Goal: Task Accomplishment & Management: Use online tool/utility

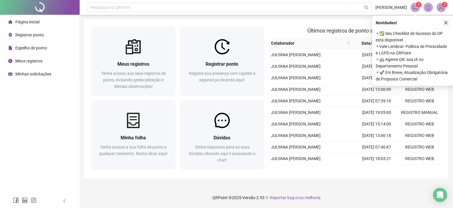
click at [444, 23] on button "button" at bounding box center [446, 22] width 7 height 7
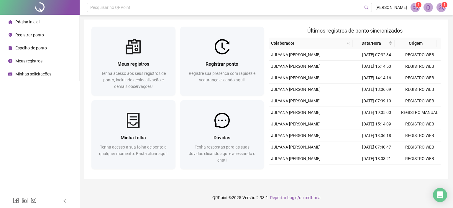
click at [38, 49] on span "Espelho de ponto" at bounding box center [31, 47] width 32 height 5
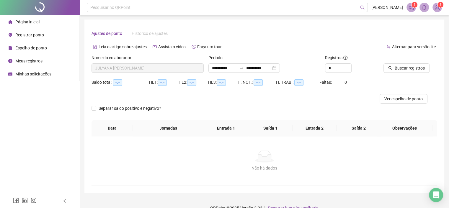
type input "**********"
click at [403, 102] on button "Ver espelho de ponto" at bounding box center [404, 98] width 48 height 9
click at [400, 98] on span "Ver espelho de ponto" at bounding box center [403, 98] width 38 height 6
click at [29, 15] on ul "Página inicial Registrar ponto Espelho de ponto Meus registros Minhas solicitaç…" at bounding box center [40, 48] width 80 height 66
click at [30, 20] on span "Página inicial" at bounding box center [27, 21] width 24 height 5
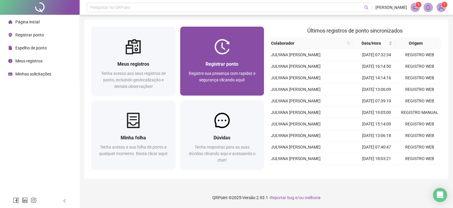
click at [233, 54] on div "Registrar ponto Registre sua presença com rapidez e segurança clicando aqui!" at bounding box center [222, 74] width 84 height 41
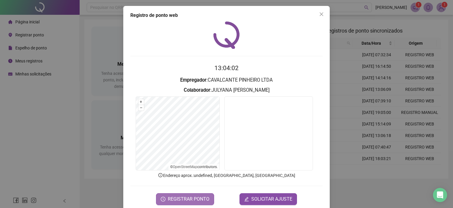
click at [197, 200] on span "REGISTRAR PONTO" at bounding box center [189, 198] width 42 height 7
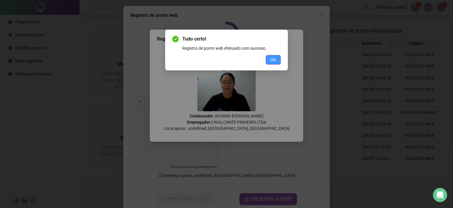
click at [276, 60] on button "OK" at bounding box center [273, 59] width 15 height 9
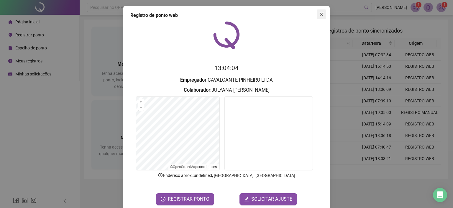
click at [322, 12] on span "Close" at bounding box center [321, 14] width 9 height 5
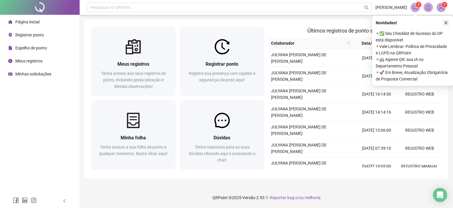
click at [448, 23] on icon "close" at bounding box center [446, 23] width 4 height 4
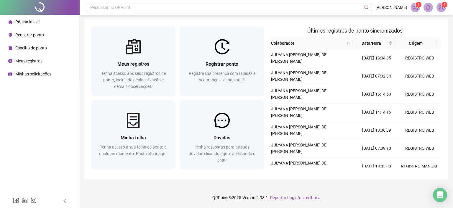
click at [442, 4] on sup "1" at bounding box center [445, 5] width 6 height 6
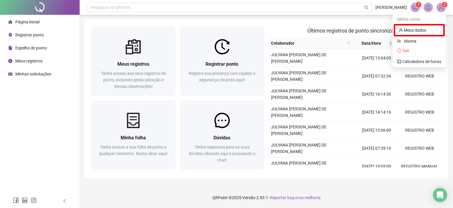
click at [439, 7] on img at bounding box center [441, 7] width 9 height 9
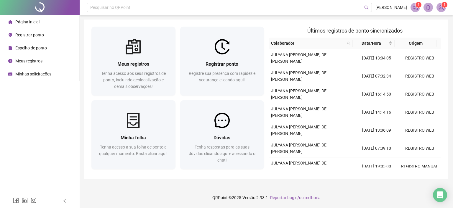
click at [445, 4] on span "1" at bounding box center [445, 5] width 2 height 4
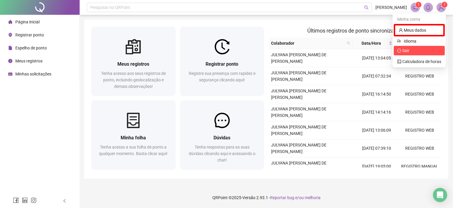
click at [409, 50] on span "Sair" at bounding box center [406, 50] width 7 height 5
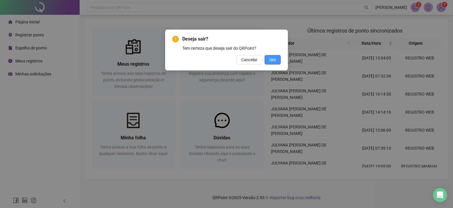
click at [274, 58] on span "Sim" at bounding box center [272, 59] width 7 height 6
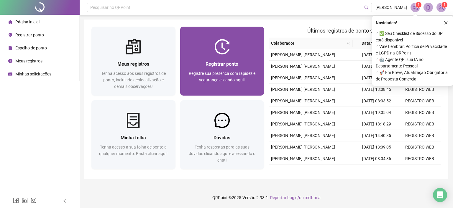
click at [223, 71] on span "Registre sua presença com rapidez e segurança clicando aqui!" at bounding box center [222, 76] width 67 height 11
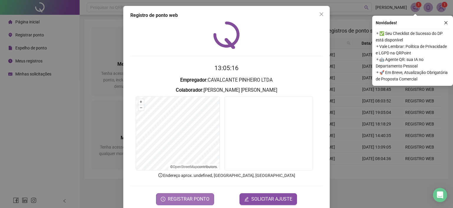
click at [188, 197] on span "REGISTRAR PONTO" at bounding box center [189, 198] width 42 height 7
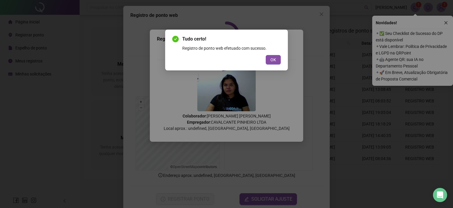
click at [282, 56] on div "Tudo certo! Registro de ponto web efetuado com sucesso. OK" at bounding box center [226, 50] width 123 height 41
click at [276, 63] on button "OK" at bounding box center [273, 59] width 15 height 9
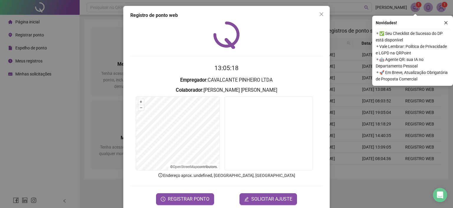
click at [321, 15] on icon "close" at bounding box center [321, 14] width 5 height 5
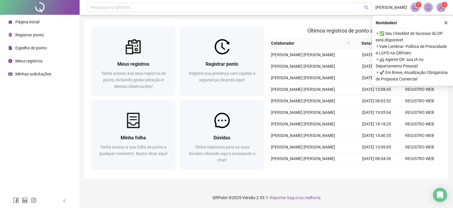
click at [444, 12] on header "Pesquisar no QRPoint [PERSON_NAME] 1 1" at bounding box center [267, 7] width 374 height 15
click at [443, 12] on header "Pesquisar no QRPoint [PERSON_NAME] 1 1" at bounding box center [267, 7] width 374 height 15
click at [443, 12] on span "1" at bounding box center [441, 7] width 9 height 9
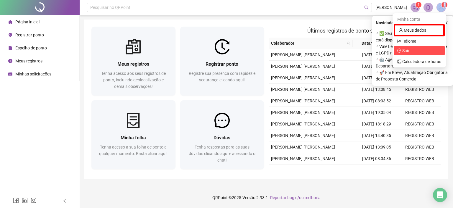
click at [401, 52] on icon "logout" at bounding box center [400, 50] width 4 height 4
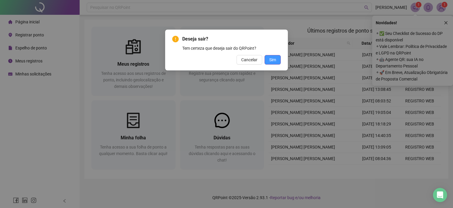
click at [277, 61] on button "Sim" at bounding box center [273, 59] width 16 height 9
